Goal: Transaction & Acquisition: Purchase product/service

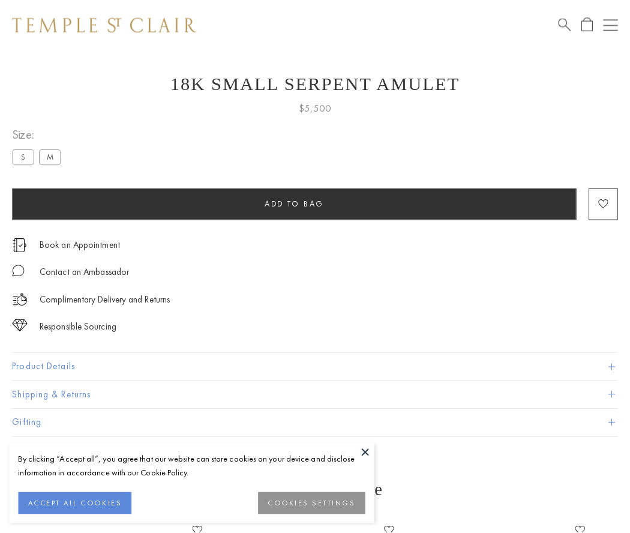
scroll to position [26, 0]
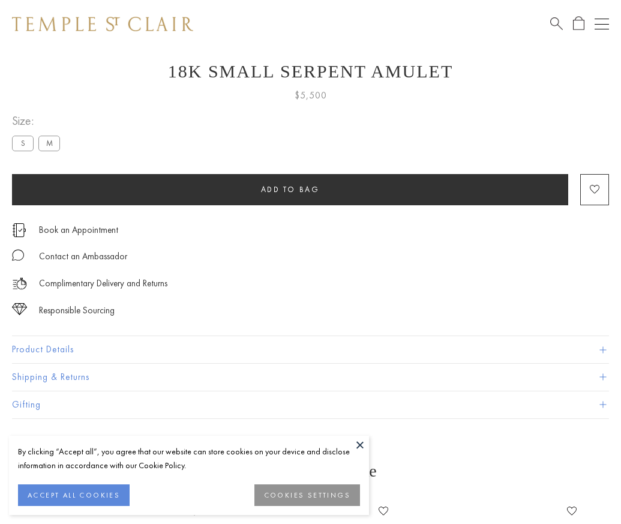
click at [290, 189] on span "Add to bag" at bounding box center [290, 189] width 59 height 10
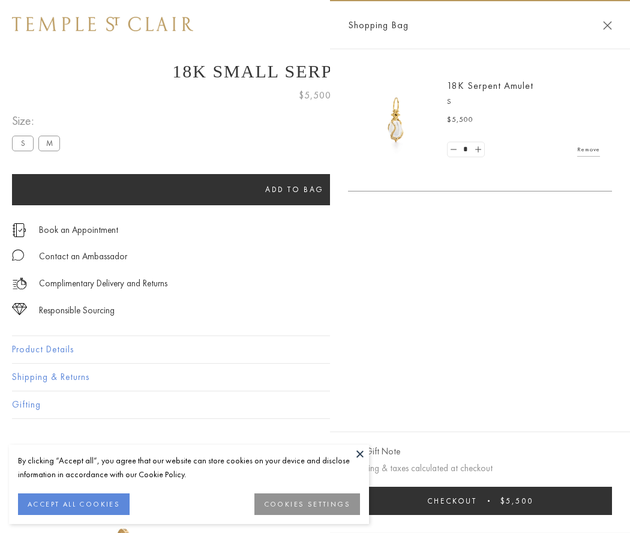
click at [480, 500] on button "Checkout $5,500" at bounding box center [480, 501] width 264 height 28
